Goal: Information Seeking & Learning: Compare options

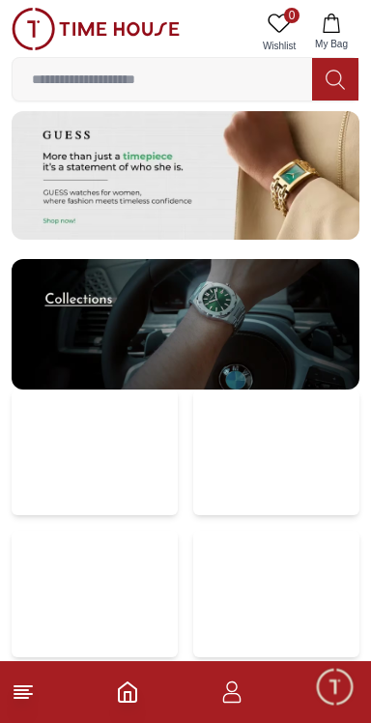
scroll to position [4108, 0]
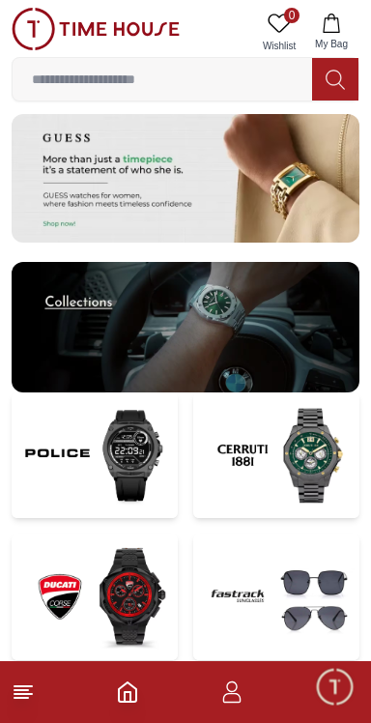
click at [266, 453] on img at bounding box center [276, 456] width 166 height 127
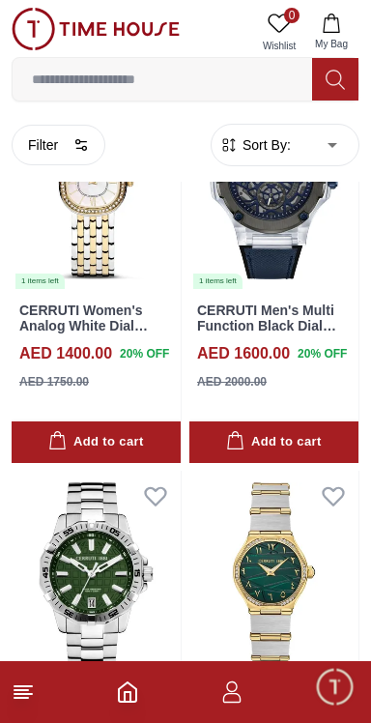
scroll to position [1042, 0]
click at [69, 568] on img at bounding box center [96, 576] width 169 height 211
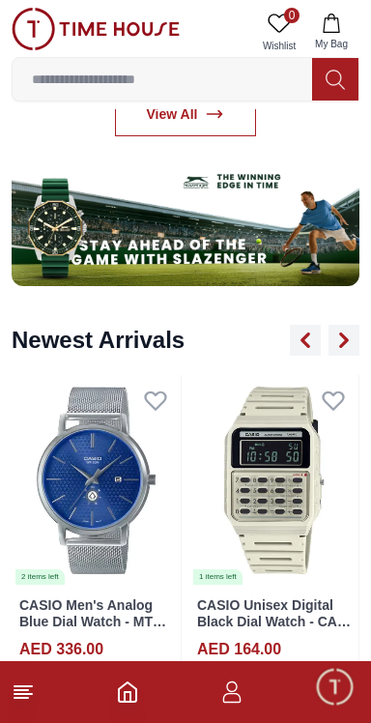
scroll to position [4108, 0]
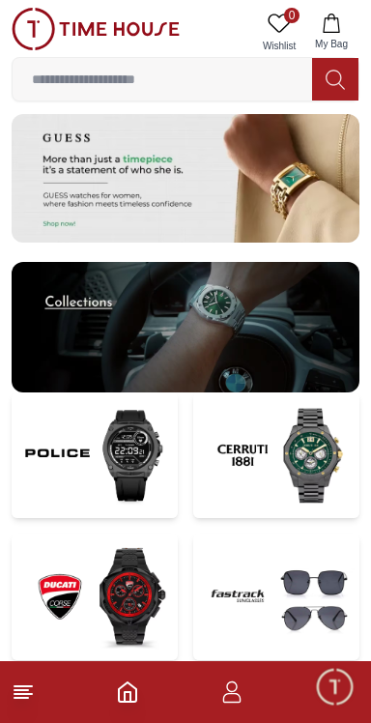
click at [53, 460] on img at bounding box center [95, 456] width 166 height 127
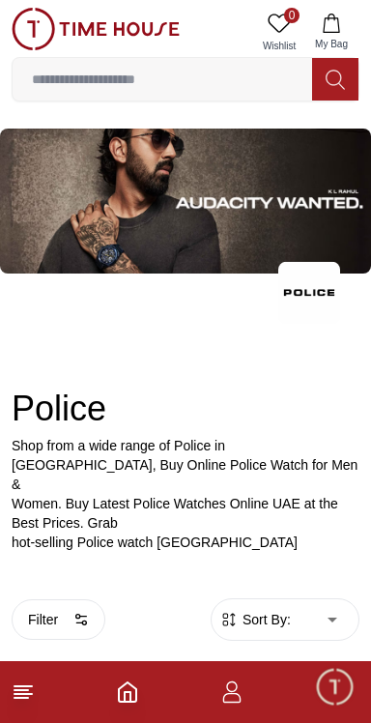
click at [333, 695] on span "Minimize live chat window" at bounding box center [334, 686] width 56 height 56
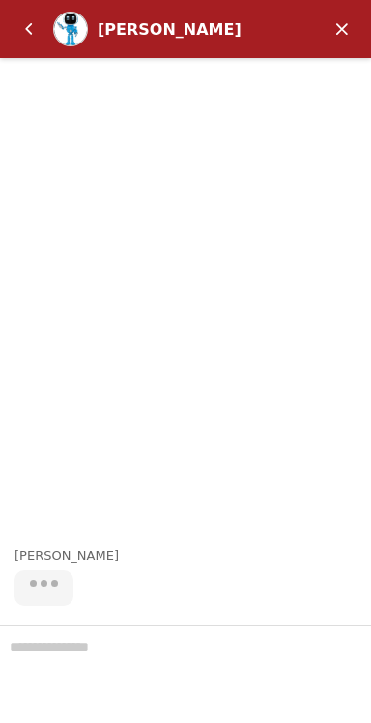
scroll to position [3546, 0]
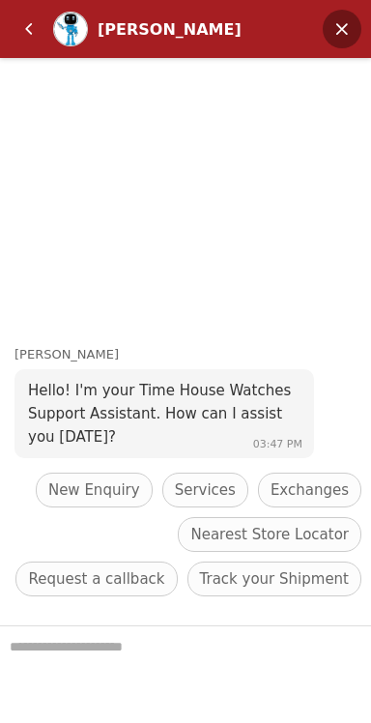
click at [343, 33] on em "Minimize" at bounding box center [342, 29] width 39 height 39
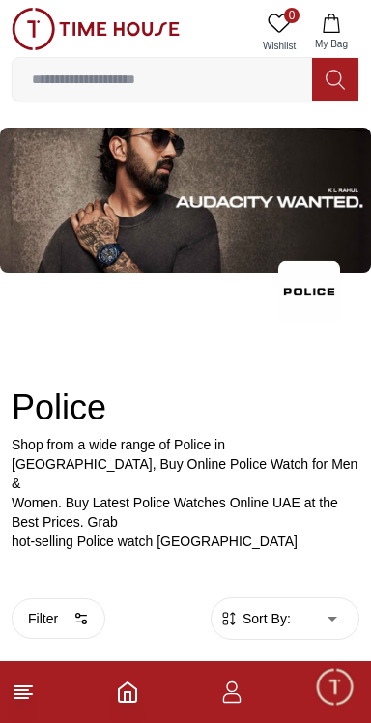
scroll to position [0, 0]
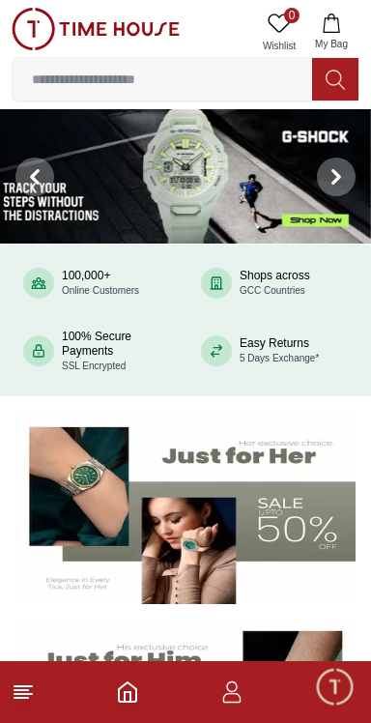
click at [276, 28] on icon at bounding box center [280, 23] width 22 height 18
